Goal: Obtain resource: Obtain resource

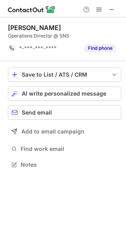
scroll to position [159, 126]
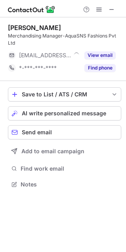
scroll to position [179, 126]
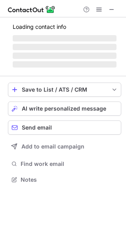
scroll to position [172, 126]
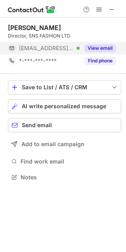
click at [101, 45] on button "View email" at bounding box center [99, 48] width 31 height 8
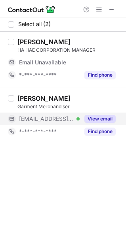
click at [100, 119] on button "View email" at bounding box center [99, 119] width 31 height 8
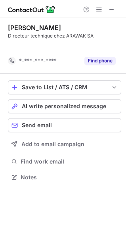
scroll to position [159, 126]
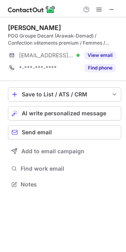
scroll to position [179, 126]
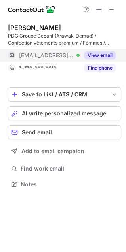
click at [90, 56] on button "View email" at bounding box center [99, 55] width 31 height 8
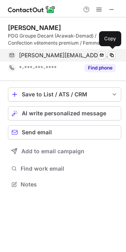
click at [55, 55] on span "vincent.lubineau@arawak.mg" at bounding box center [64, 55] width 90 height 7
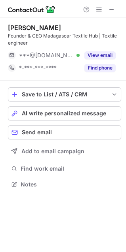
scroll to position [179, 126]
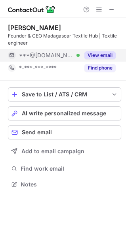
click at [100, 56] on button "View email" at bounding box center [99, 55] width 31 height 8
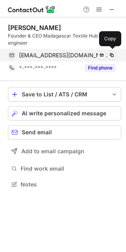
click at [63, 55] on span "amineboukhris86@gmail.com" at bounding box center [64, 55] width 90 height 7
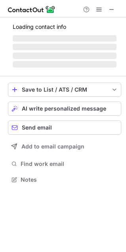
scroll to position [185, 126]
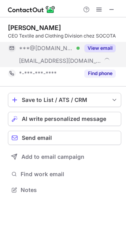
click at [96, 45] on button "View email" at bounding box center [99, 48] width 31 height 8
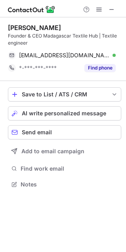
scroll to position [179, 126]
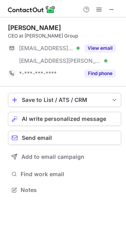
scroll to position [185, 126]
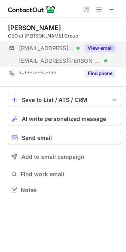
click at [93, 47] on button "View email" at bounding box center [99, 48] width 31 height 8
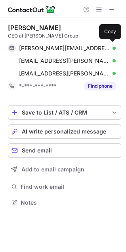
scroll to position [197, 126]
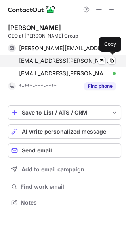
click at [49, 59] on span "malik@habibo.mg" at bounding box center [64, 60] width 90 height 7
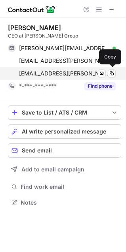
click at [55, 71] on span "malik.karmaly@habibo.mg" at bounding box center [64, 73] width 90 height 7
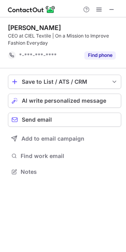
scroll to position [166, 126]
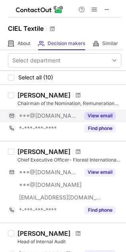
click at [101, 112] on button "View email" at bounding box center [99, 116] width 31 height 8
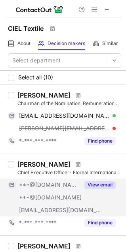
click at [103, 183] on button "View email" at bounding box center [99, 185] width 31 height 8
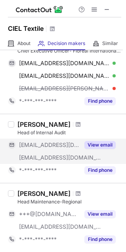
scroll to position [109, 0]
click at [102, 145] on button "View email" at bounding box center [99, 145] width 31 height 8
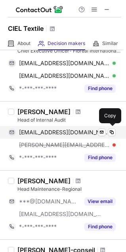
click at [63, 133] on span "ncausy@aquarelle-clothing.com" at bounding box center [64, 132] width 90 height 7
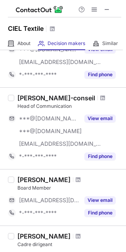
scroll to position [250, 0]
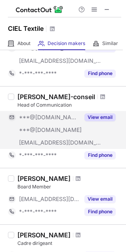
click at [102, 115] on button "View email" at bounding box center [99, 117] width 31 height 8
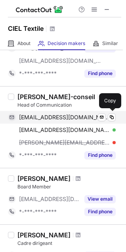
click at [40, 118] on span "v-j-c@hotmail.fr" at bounding box center [64, 117] width 90 height 7
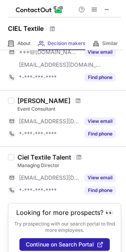
scroll to position [503, 0]
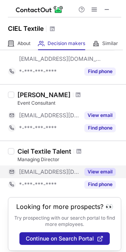
click at [97, 168] on button "View email" at bounding box center [99, 172] width 31 height 8
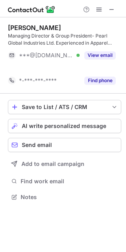
scroll to position [179, 126]
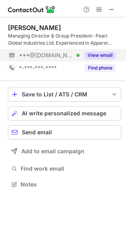
click at [103, 55] on button "View email" at bounding box center [99, 55] width 31 height 8
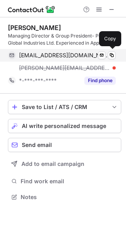
click at [58, 57] on span "pallabbanerjee68@gmail.com" at bounding box center [64, 55] width 90 height 7
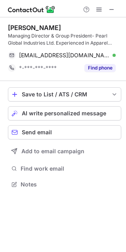
scroll to position [179, 126]
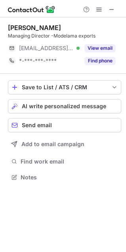
scroll to position [172, 126]
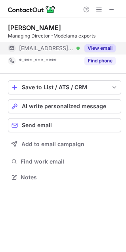
click at [109, 51] on button "View email" at bounding box center [99, 48] width 31 height 8
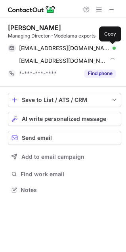
scroll to position [185, 126]
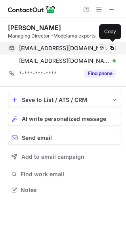
click at [52, 49] on span "sanjay.tandon@shahi.co.in" at bounding box center [64, 48] width 90 height 7
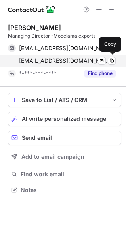
click at [68, 59] on span "sanjay.tandon@modelama.com" at bounding box center [64, 60] width 90 height 7
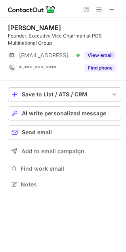
scroll to position [179, 126]
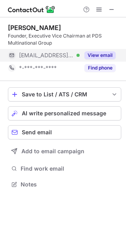
click at [98, 53] on button "View email" at bounding box center [99, 55] width 31 height 8
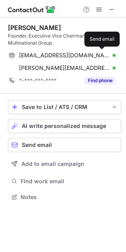
scroll to position [192, 126]
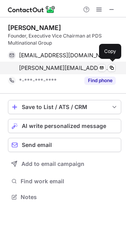
click at [58, 68] on span "[PERSON_NAME][EMAIL_ADDRESS][PERSON_NAME][DOMAIN_NAME]" at bounding box center [64, 67] width 90 height 7
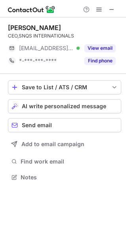
scroll to position [172, 126]
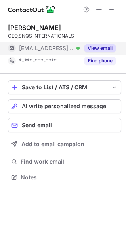
click at [96, 53] on div "View email" at bounding box center [97, 48] width 36 height 13
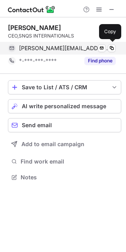
click at [53, 49] on span "elango@snqsintl.com" at bounding box center [64, 48] width 90 height 7
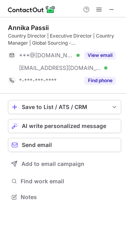
scroll to position [192, 126]
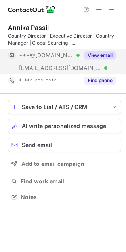
click at [100, 56] on button "View email" at bounding box center [99, 55] width 31 height 8
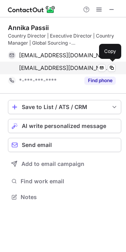
click at [70, 66] on span "apassii@centricbrands.com" at bounding box center [64, 67] width 90 height 7
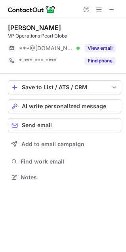
scroll to position [172, 126]
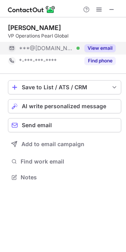
click at [112, 51] on button "View email" at bounding box center [99, 48] width 31 height 8
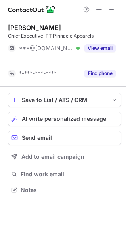
scroll to position [172, 126]
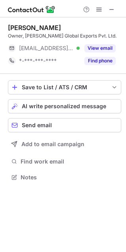
scroll to position [172, 126]
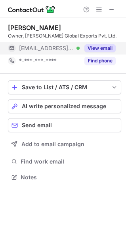
click at [96, 48] on button "View email" at bounding box center [99, 48] width 31 height 8
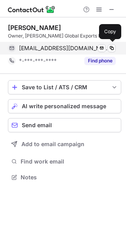
click at [53, 47] on span "guppal@richaglobal.com" at bounding box center [64, 48] width 90 height 7
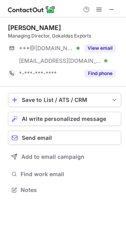
scroll to position [185, 126]
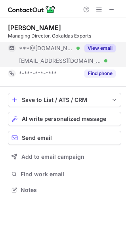
click at [111, 47] on button "View email" at bounding box center [99, 48] width 31 height 8
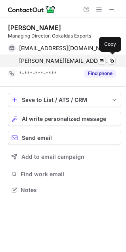
click at [73, 61] on span "siva.ganapathi@gokaldasexports.com" at bounding box center [64, 60] width 90 height 7
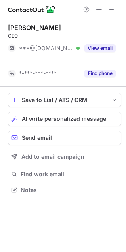
scroll to position [172, 126]
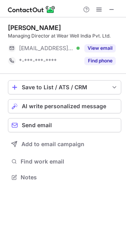
scroll to position [172, 126]
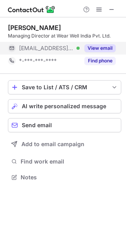
click at [106, 51] on button "View email" at bounding box center [99, 48] width 31 height 8
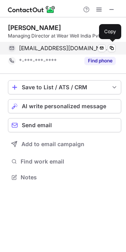
click at [60, 47] on span "bsahni@wearwellindia.com" at bounding box center [64, 48] width 90 height 7
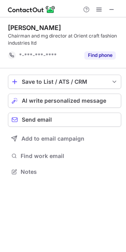
scroll to position [166, 126]
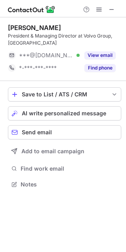
scroll to position [179, 126]
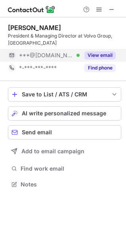
click at [113, 54] on button "View email" at bounding box center [99, 55] width 31 height 8
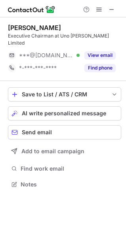
scroll to position [172, 126]
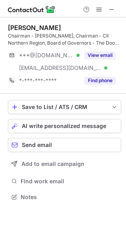
scroll to position [192, 126]
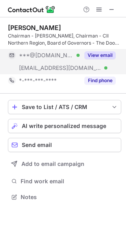
click at [101, 51] on div "View email" at bounding box center [97, 55] width 36 height 13
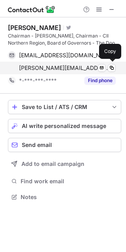
click at [67, 67] on span "[PERSON_NAME][EMAIL_ADDRESS][DOMAIN_NAME]" at bounding box center [64, 67] width 90 height 7
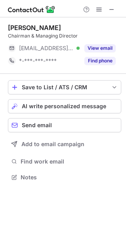
scroll to position [172, 126]
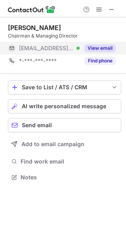
click at [108, 53] on div "View email" at bounding box center [97, 48] width 36 height 13
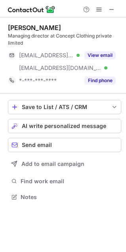
scroll to position [192, 126]
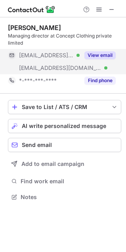
click at [101, 52] on button "View email" at bounding box center [99, 55] width 31 height 8
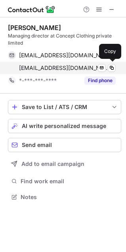
click at [65, 68] on span "vikram@conceptclothing.co.in" at bounding box center [64, 67] width 90 height 7
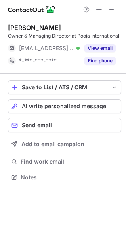
scroll to position [172, 126]
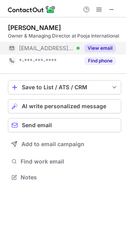
click at [95, 45] on button "View email" at bounding box center [99, 48] width 31 height 8
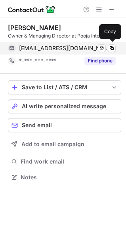
click at [57, 46] on span "rajat@poojaintl.com" at bounding box center [64, 48] width 90 height 7
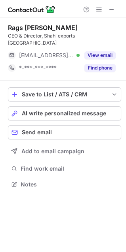
scroll to position [172, 126]
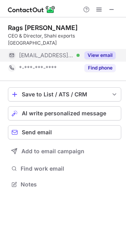
click at [105, 51] on button "View email" at bounding box center [99, 55] width 31 height 8
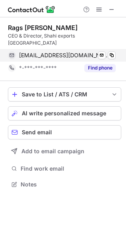
click at [45, 52] on span "[EMAIL_ADDRESS][DOMAIN_NAME]" at bounding box center [64, 55] width 90 height 7
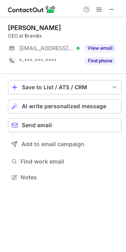
scroll to position [174, 126]
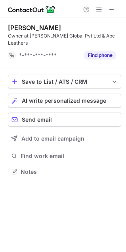
scroll to position [159, 126]
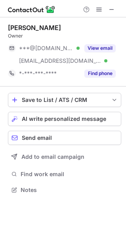
scroll to position [185, 126]
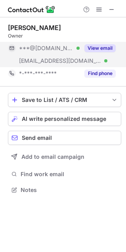
click at [108, 49] on button "View email" at bounding box center [99, 48] width 31 height 8
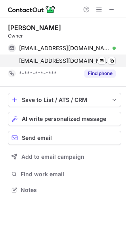
click at [71, 61] on span "archana.bhushan@modotrend.com" at bounding box center [64, 60] width 90 height 7
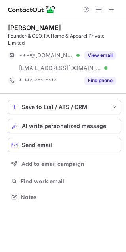
scroll to position [192, 126]
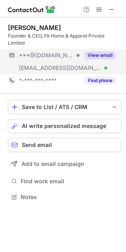
click at [96, 53] on button "View email" at bounding box center [99, 55] width 31 height 8
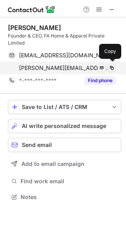
click at [55, 66] on span "chandrika@fahome.in" at bounding box center [64, 67] width 90 height 7
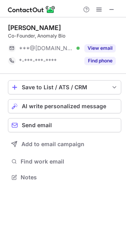
scroll to position [172, 126]
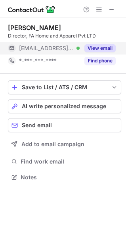
click at [105, 45] on button "View email" at bounding box center [99, 48] width 31 height 8
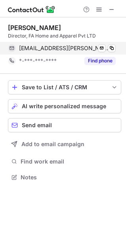
click at [55, 49] on span "aashray.thatai@fahome.in" at bounding box center [64, 48] width 90 height 7
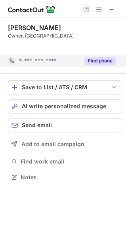
scroll to position [159, 126]
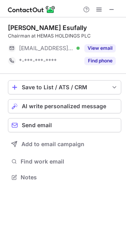
scroll to position [172, 126]
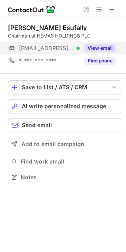
click at [102, 48] on button "View email" at bounding box center [99, 48] width 31 height 8
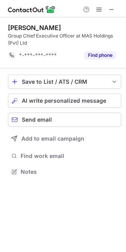
scroll to position [166, 126]
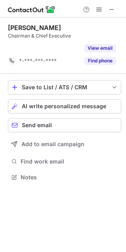
scroll to position [159, 126]
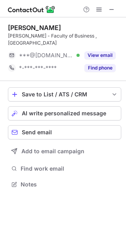
scroll to position [179, 126]
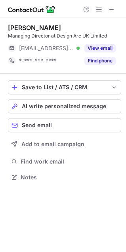
scroll to position [172, 126]
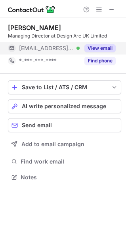
click at [105, 48] on button "View email" at bounding box center [99, 48] width 31 height 8
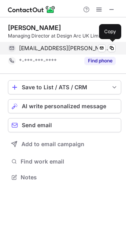
click at [62, 47] on span "rakesh.chadha@designarc-uk.com" at bounding box center [64, 48] width 90 height 7
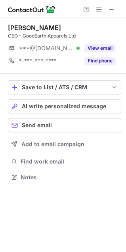
scroll to position [172, 126]
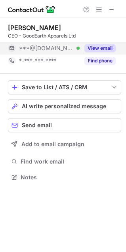
click at [106, 50] on button "View email" at bounding box center [99, 48] width 31 height 8
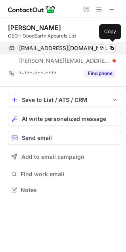
click at [42, 46] on span "dimrimanoj@gmail.com" at bounding box center [64, 48] width 90 height 7
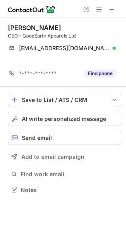
scroll to position [172, 126]
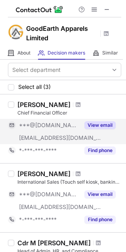
click at [102, 125] on button "View email" at bounding box center [99, 125] width 31 height 8
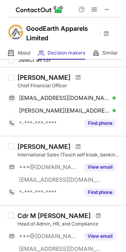
scroll to position [9, 0]
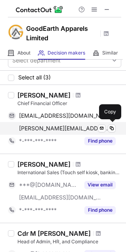
click at [51, 127] on span "kaustav.gupta@pds-mfg.com" at bounding box center [64, 128] width 90 height 7
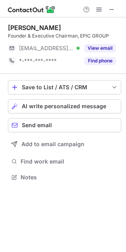
scroll to position [172, 126]
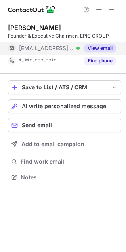
click at [99, 48] on button "View email" at bounding box center [99, 48] width 31 height 8
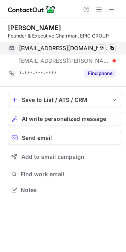
click at [51, 46] on span "rmahtani@epichk.com" at bounding box center [64, 48] width 90 height 7
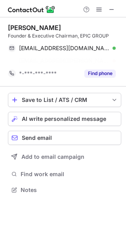
scroll to position [172, 126]
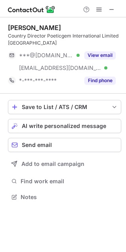
scroll to position [192, 126]
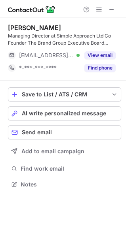
scroll to position [179, 126]
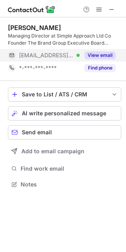
click at [95, 49] on div "View email" at bounding box center [97, 55] width 36 height 13
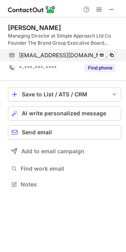
click at [71, 56] on span "[EMAIL_ADDRESS][DOMAIN_NAME]" at bounding box center [64, 55] width 90 height 7
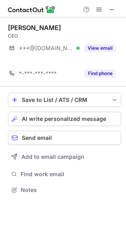
scroll to position [172, 126]
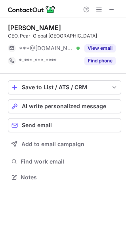
scroll to position [172, 126]
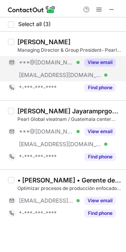
click at [104, 66] on button "View email" at bounding box center [99, 62] width 31 height 8
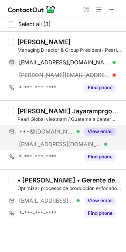
click at [98, 131] on button "View email" at bounding box center [99, 132] width 31 height 8
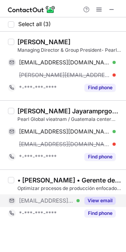
click at [101, 207] on div "View email" at bounding box center [97, 200] width 36 height 13
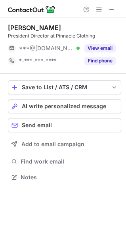
scroll to position [172, 126]
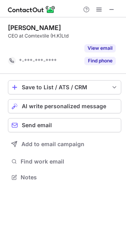
scroll to position [159, 126]
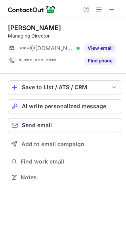
scroll to position [172, 126]
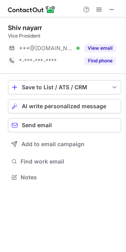
scroll to position [172, 126]
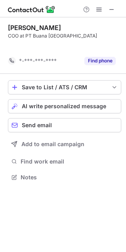
scroll to position [159, 126]
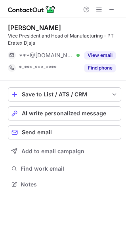
scroll to position [179, 126]
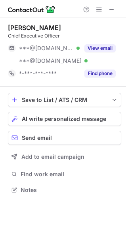
scroll to position [185, 126]
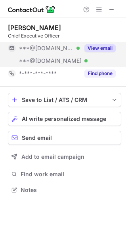
click at [112, 48] on button "View email" at bounding box center [99, 48] width 31 height 8
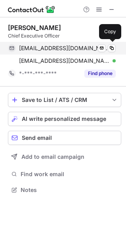
click at [70, 47] on span "[EMAIL_ADDRESS][DOMAIN_NAME]" at bounding box center [64, 48] width 90 height 7
